Goal: Complete application form

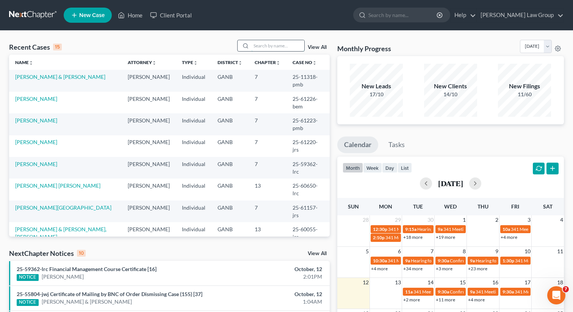
click at [262, 43] on input "search" at bounding box center [277, 45] width 53 height 11
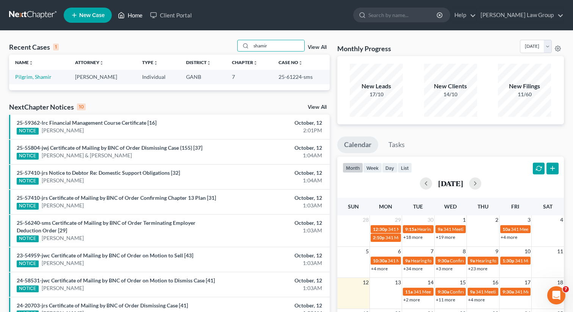
click at [132, 14] on link "Home" at bounding box center [130, 15] width 32 height 14
drag, startPoint x: 283, startPoint y: 46, endPoint x: 244, endPoint y: 41, distance: 39.3
click at [244, 41] on div "shamir" at bounding box center [270, 46] width 67 height 12
type input "clay"
click at [31, 78] on link "[PERSON_NAME]" at bounding box center [36, 77] width 42 height 6
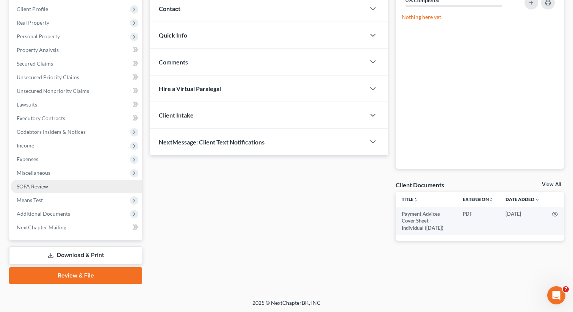
click at [44, 186] on span "SOFA Review" at bounding box center [32, 186] width 31 height 6
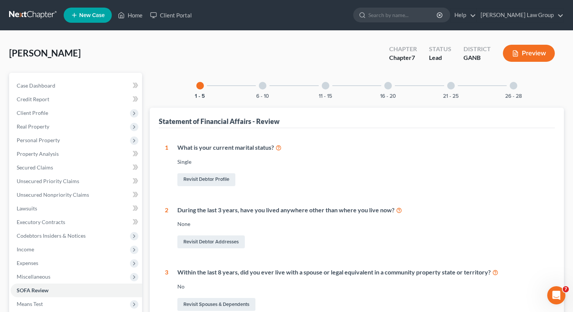
click at [514, 76] on div "26 - 28" at bounding box center [514, 86] width 26 height 26
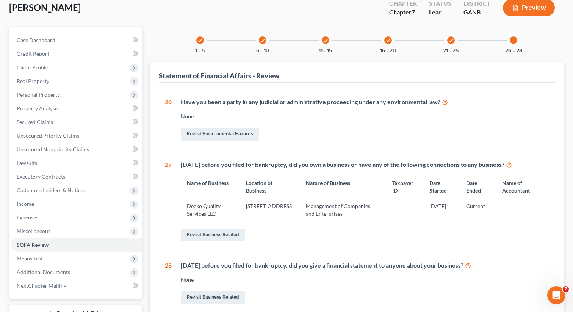
scroll to position [87, 0]
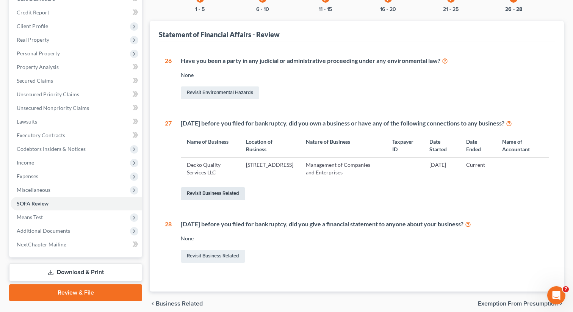
click at [193, 193] on link "Revisit Business Related" at bounding box center [213, 193] width 64 height 13
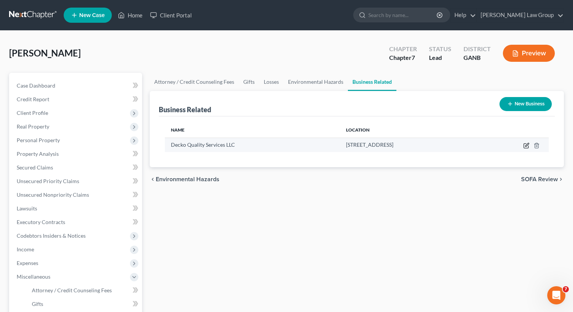
click at [525, 146] on icon "button" at bounding box center [526, 144] width 3 height 3
select select "sole_proprietor"
select select "10"
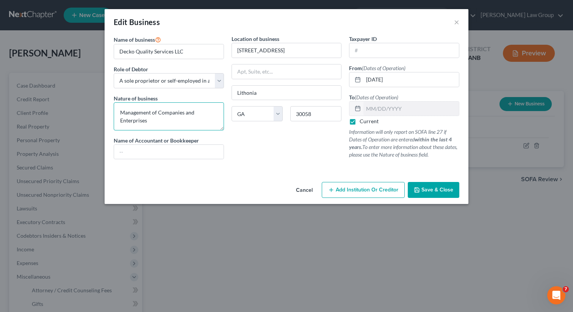
click at [173, 120] on textarea "Management of Companies and Enterprises" at bounding box center [169, 116] width 110 height 28
drag, startPoint x: 168, startPoint y: 119, endPoint x: 116, endPoint y: 113, distance: 52.2
click at [116, 113] on textarea "Management of Companies and Enterprises" at bounding box center [169, 116] width 110 height 28
paste textarea "washing cars and changing oil"
click at [122, 110] on textarea "washing cars and changing oil" at bounding box center [169, 116] width 110 height 28
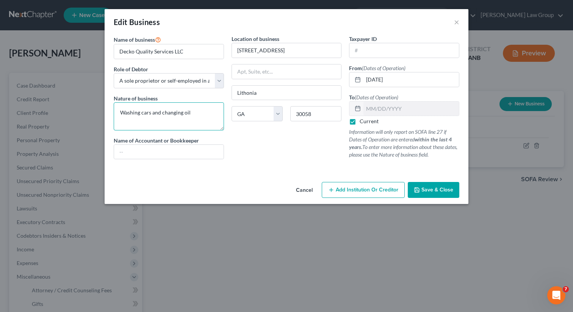
type textarea "Washing cars and changing oil"
click at [365, 49] on input "text" at bounding box center [404, 50] width 110 height 14
paste input "[US_EMPLOYER_IDENTIFICATION_NUMBER]"
type input "[US_EMPLOYER_IDENTIFICATION_NUMBER]"
click at [430, 193] on span "Save & Close" at bounding box center [437, 189] width 32 height 6
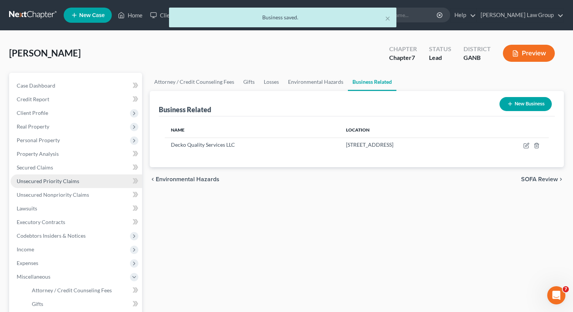
click at [63, 183] on span "Unsecured Priority Claims" at bounding box center [48, 181] width 63 height 6
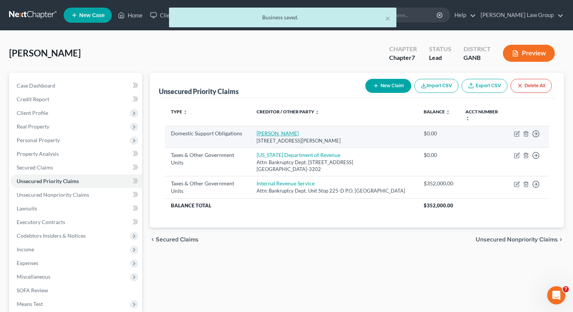
click at [260, 132] on link "[PERSON_NAME]" at bounding box center [278, 133] width 42 height 6
select select "9"
select select "0"
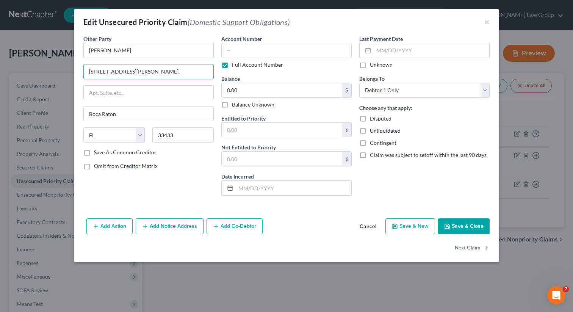
drag, startPoint x: 170, startPoint y: 72, endPoint x: 23, endPoint y: 60, distance: 146.8
click at [23, 60] on div "Edit Unsecured Priority Claim (Domestic Support Obligations) × Other Party * [P…" at bounding box center [286, 156] width 573 height 312
paste input "[STREET_ADDRESS]"
type input "[STREET_ADDRESS]"
click at [178, 131] on input "33433" at bounding box center [182, 134] width 61 height 15
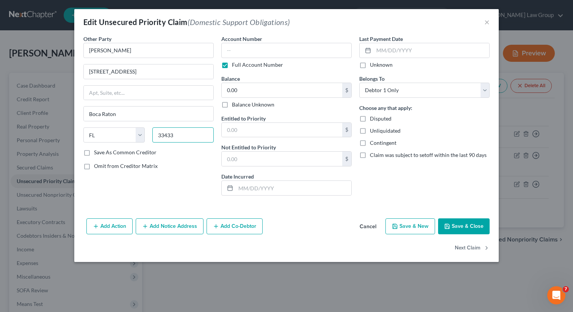
click at [177, 130] on input "33433" at bounding box center [182, 134] width 61 height 15
type input "33020"
type input "Hollywood"
click at [461, 226] on button "Save & Close" at bounding box center [464, 226] width 52 height 16
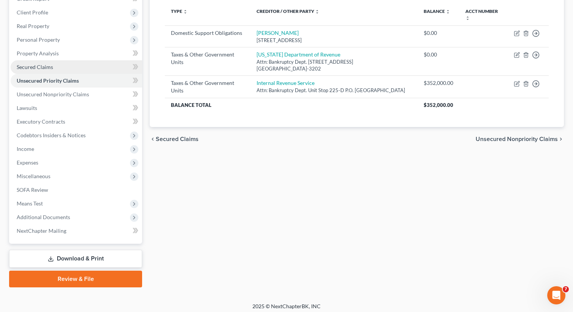
scroll to position [104, 0]
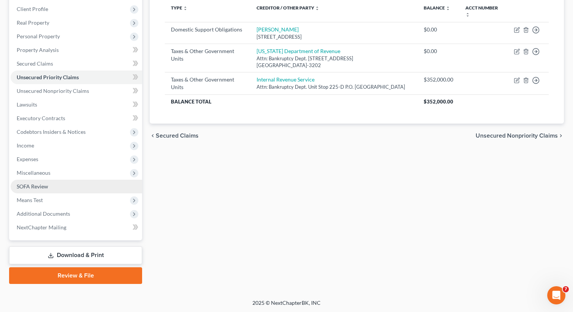
click at [40, 187] on span "SOFA Review" at bounding box center [32, 186] width 31 height 6
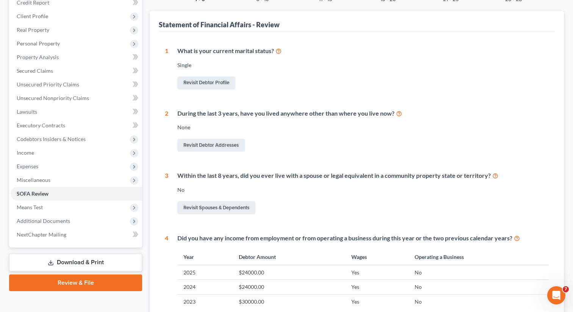
scroll to position [258, 0]
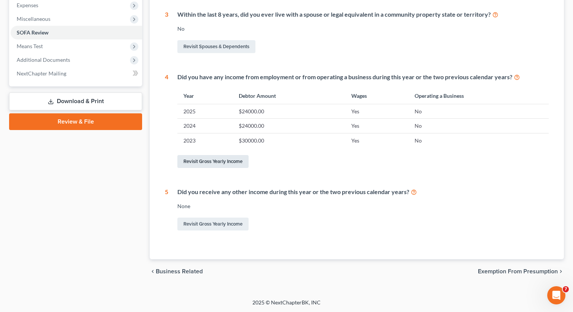
click at [211, 159] on link "Revisit Gross Yearly Income" at bounding box center [212, 161] width 71 height 13
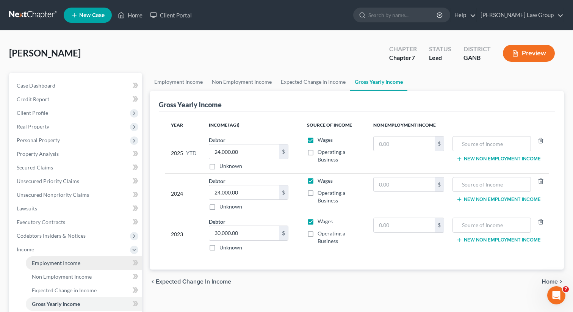
click at [51, 266] on link "Employment Income" at bounding box center [84, 263] width 116 height 14
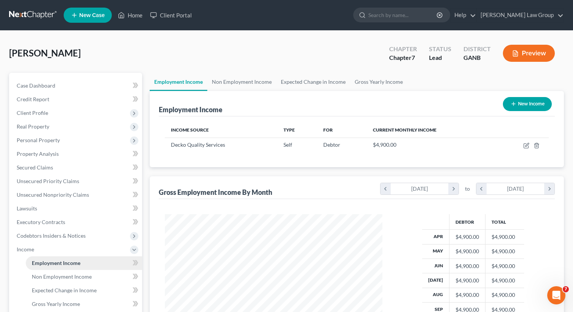
scroll to position [136, 233]
click at [229, 84] on link "Non Employment Income" at bounding box center [241, 82] width 69 height 18
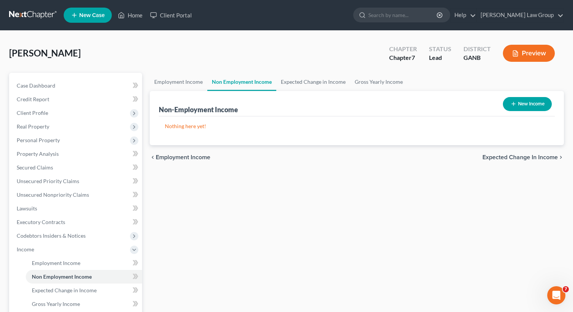
click at [528, 100] on button "New Income" at bounding box center [527, 104] width 49 height 14
select select "0"
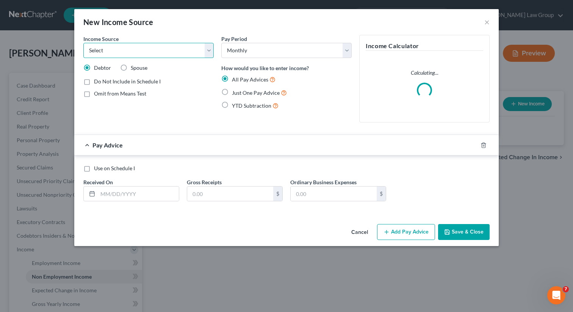
click at [125, 53] on select "Select Unemployment Disability (from employer) Pension Retirement Social Securi…" at bounding box center [148, 50] width 130 height 15
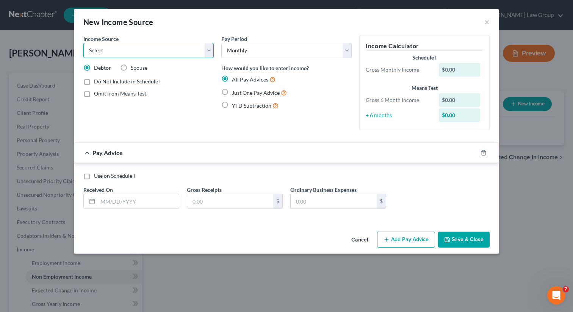
select select "12"
click at [83, 43] on select "Select Unemployment Disability (from employer) Pension Retirement Social Securi…" at bounding box center [148, 50] width 130 height 15
click at [232, 92] on label "Just One Pay Advice" at bounding box center [259, 92] width 55 height 9
click at [235, 92] on input "Just One Pay Advice" at bounding box center [237, 90] width 5 height 5
radio input "true"
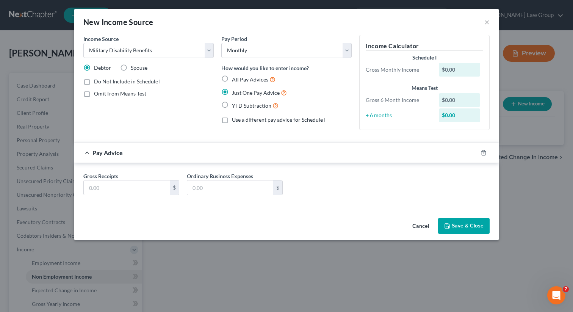
click at [94, 92] on label "Omit from Means Test" at bounding box center [120, 94] width 52 height 8
click at [97, 92] on input "Omit from Means Test" at bounding box center [99, 92] width 5 height 5
checkbox input "true"
click at [104, 183] on input "text" at bounding box center [127, 187] width 86 height 14
type input "2,783"
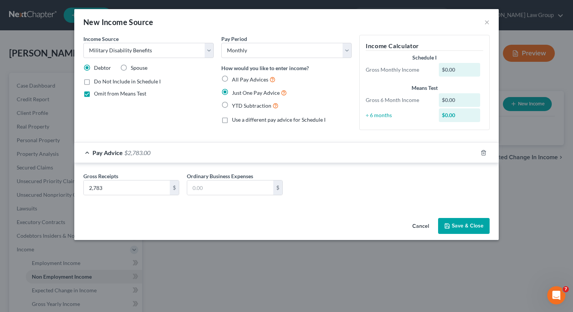
click at [468, 229] on button "Save & Close" at bounding box center [464, 226] width 52 height 16
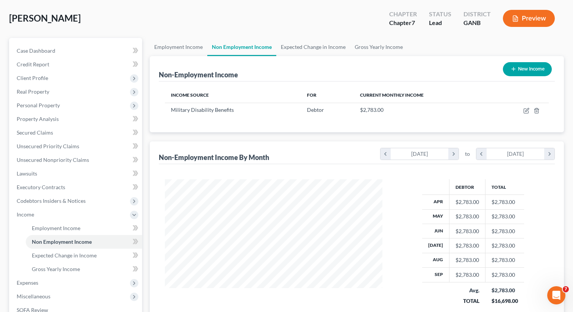
scroll to position [158, 0]
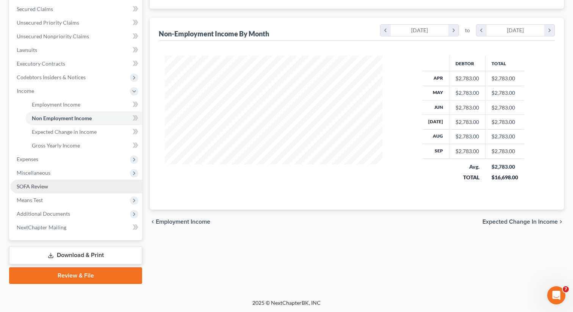
click at [45, 185] on span "SOFA Review" at bounding box center [32, 186] width 31 height 6
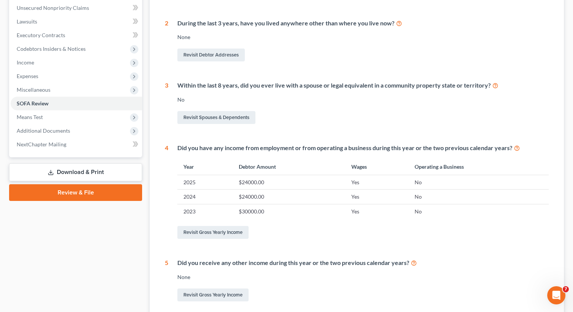
scroll to position [258, 0]
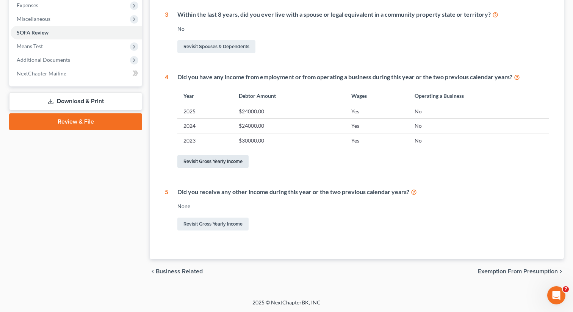
click at [210, 166] on link "Revisit Gross Yearly Income" at bounding box center [212, 161] width 71 height 13
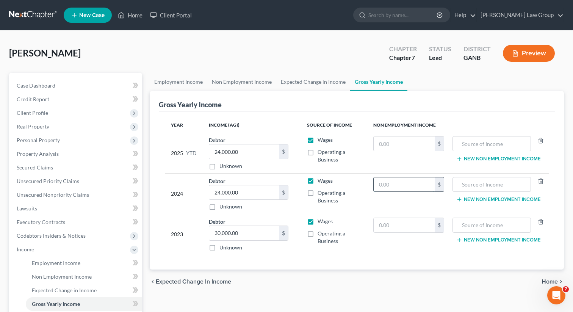
click at [415, 182] on input "text" at bounding box center [404, 184] width 61 height 14
drag, startPoint x: 409, startPoint y: 178, endPoint x: 424, endPoint y: 185, distance: 15.9
click at [424, 185] on input "34,000" at bounding box center [404, 184] width 61 height 14
type input "34,000"
click at [421, 222] on input "text" at bounding box center [404, 225] width 61 height 14
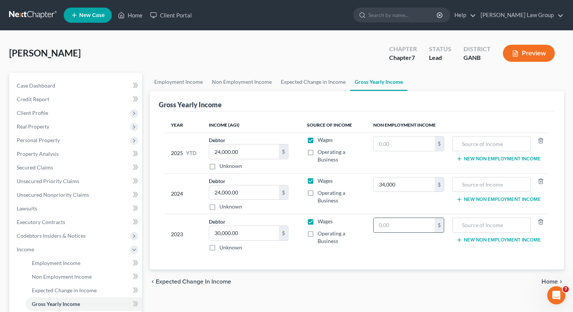
paste input "34,000"
type input "34,000"
click at [466, 190] on input "text" at bounding box center [492, 184] width 70 height 14
drag, startPoint x: 502, startPoint y: 191, endPoint x: 428, endPoint y: 187, distance: 74.4
click at [428, 187] on tr "2024 Debtor 24,000.00 $ Unknown Balance Undetermined 24,000.00 $ Unknown Wages …" at bounding box center [357, 193] width 384 height 41
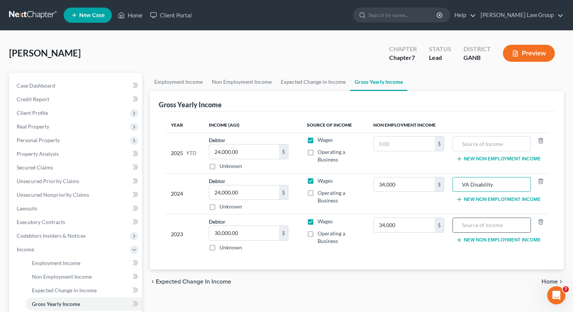
type input "VA Disability"
click at [482, 225] on input "text" at bounding box center [492, 225] width 70 height 14
paste input "VA Disability"
type input "VA Disability"
click at [478, 142] on input "text" at bounding box center [492, 143] width 70 height 14
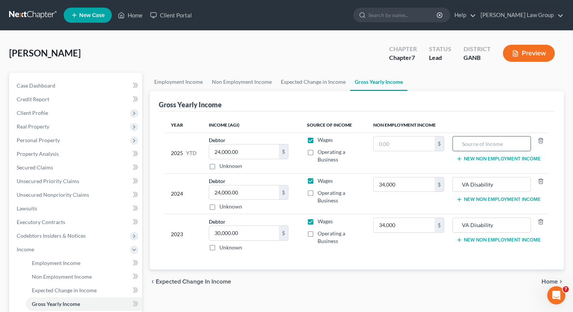
paste input "VA Disability"
type input "VA Disability"
click at [405, 146] on input "text" at bounding box center [404, 143] width 61 height 14
type input "27,833"
click at [26, 184] on link "Unsecured Priority Claims" at bounding box center [76, 181] width 131 height 14
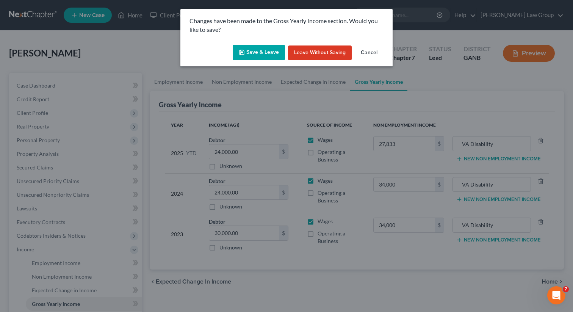
click at [255, 54] on button "Save & Leave" at bounding box center [259, 53] width 52 height 16
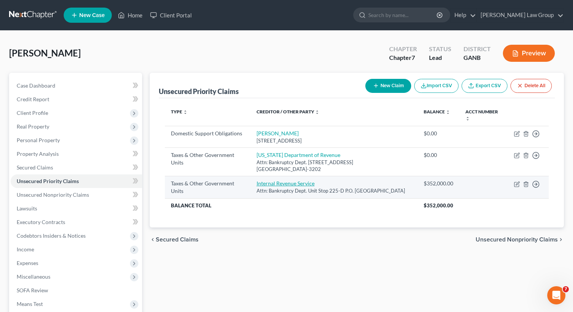
click at [273, 182] on link "Internal Revenue Service" at bounding box center [286, 183] width 58 height 6
select select "0"
select select "10"
select select "0"
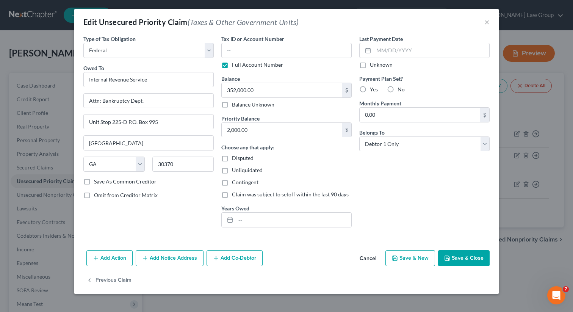
click at [462, 255] on button "Save & Close" at bounding box center [464, 258] width 52 height 16
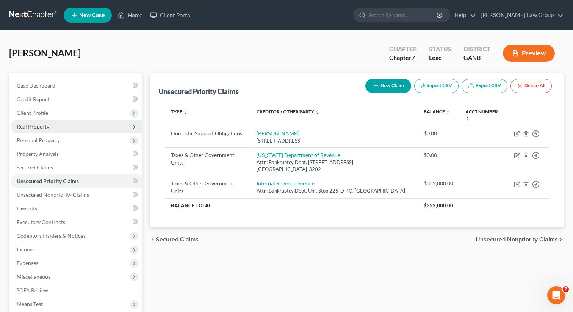
click at [38, 129] on span "Real Property" at bounding box center [33, 126] width 33 height 6
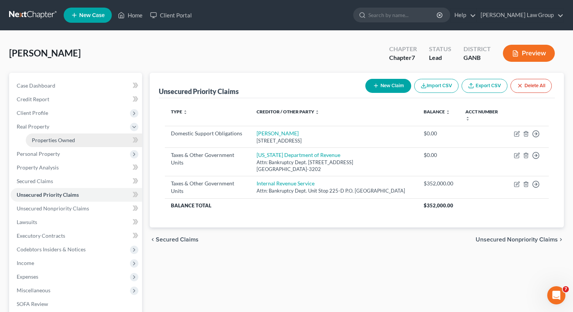
click at [49, 139] on span "Properties Owned" at bounding box center [53, 140] width 43 height 6
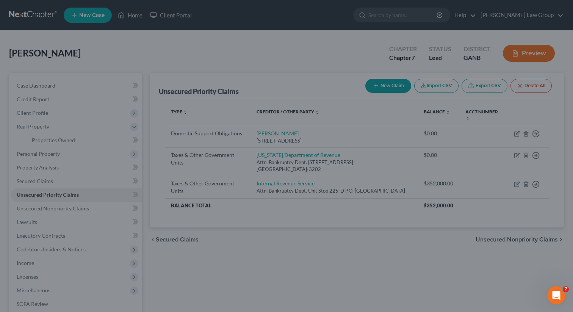
click at [29, 133] on div at bounding box center [286, 156] width 573 height 312
click at [47, 105] on div at bounding box center [286, 156] width 573 height 312
